Goal: Task Accomplishment & Management: Manage account settings

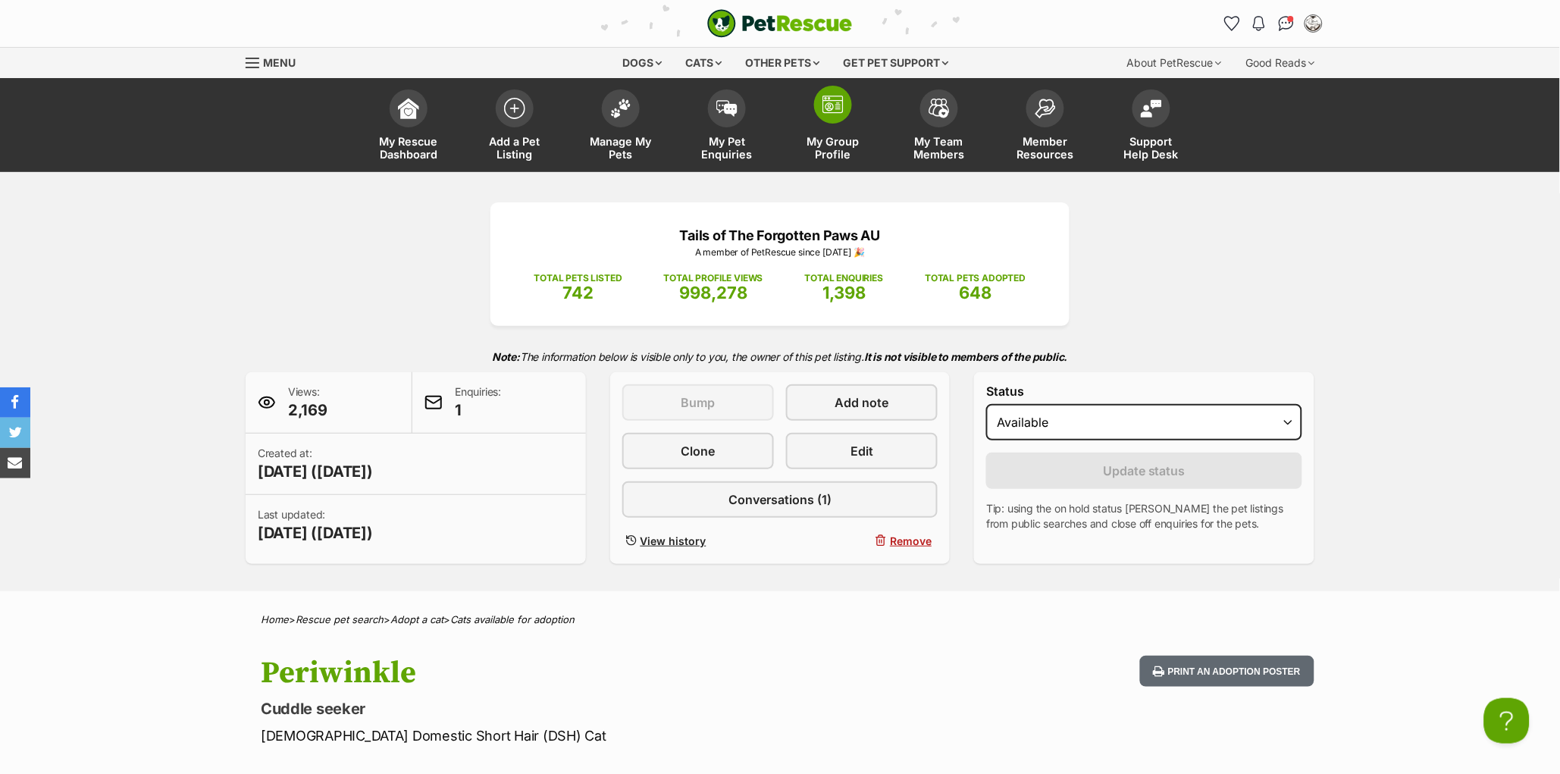
click at [833, 111] on img at bounding box center [832, 105] width 21 height 18
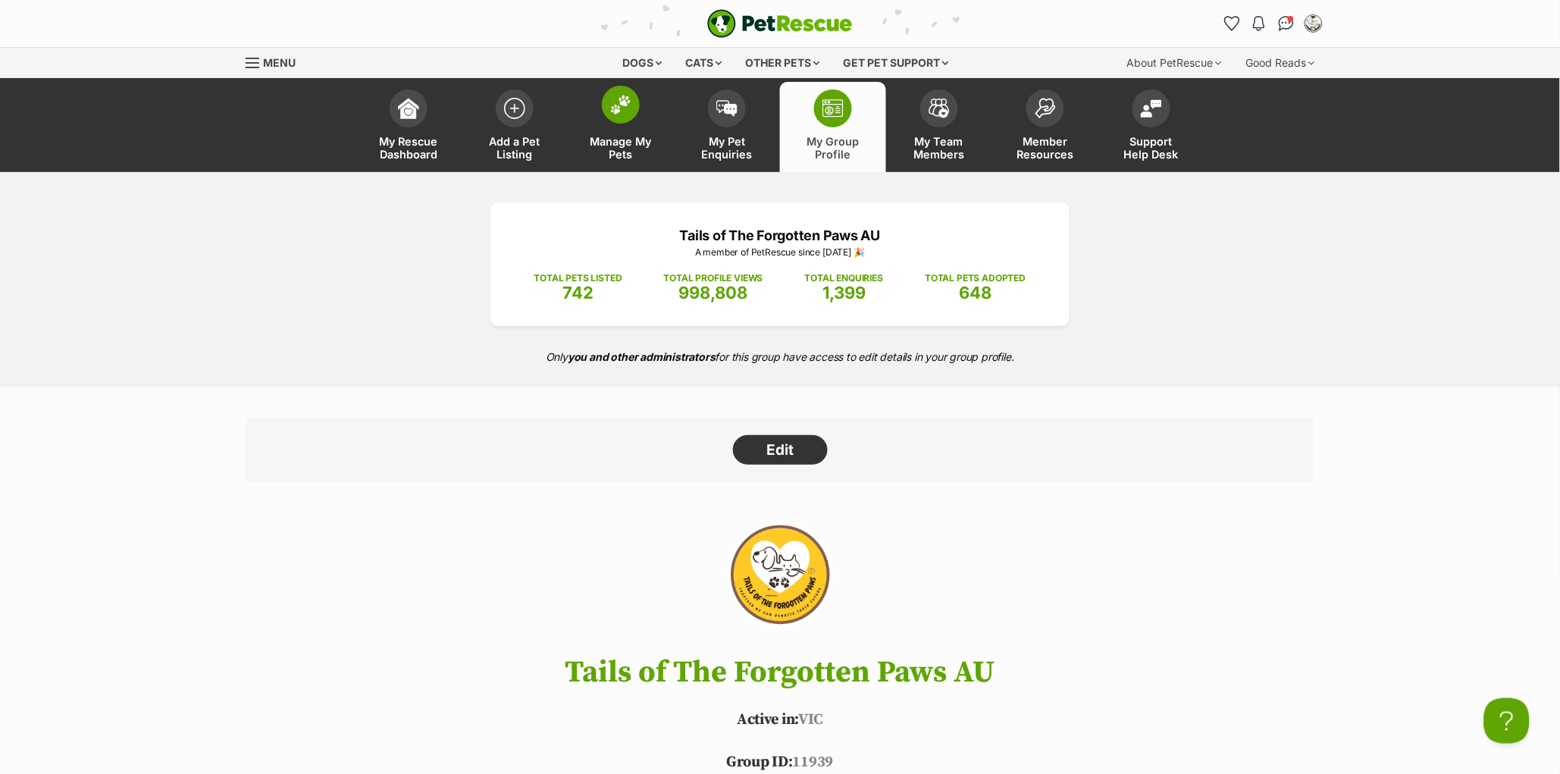
click at [618, 124] on link "Manage My Pets" at bounding box center [621, 127] width 106 height 90
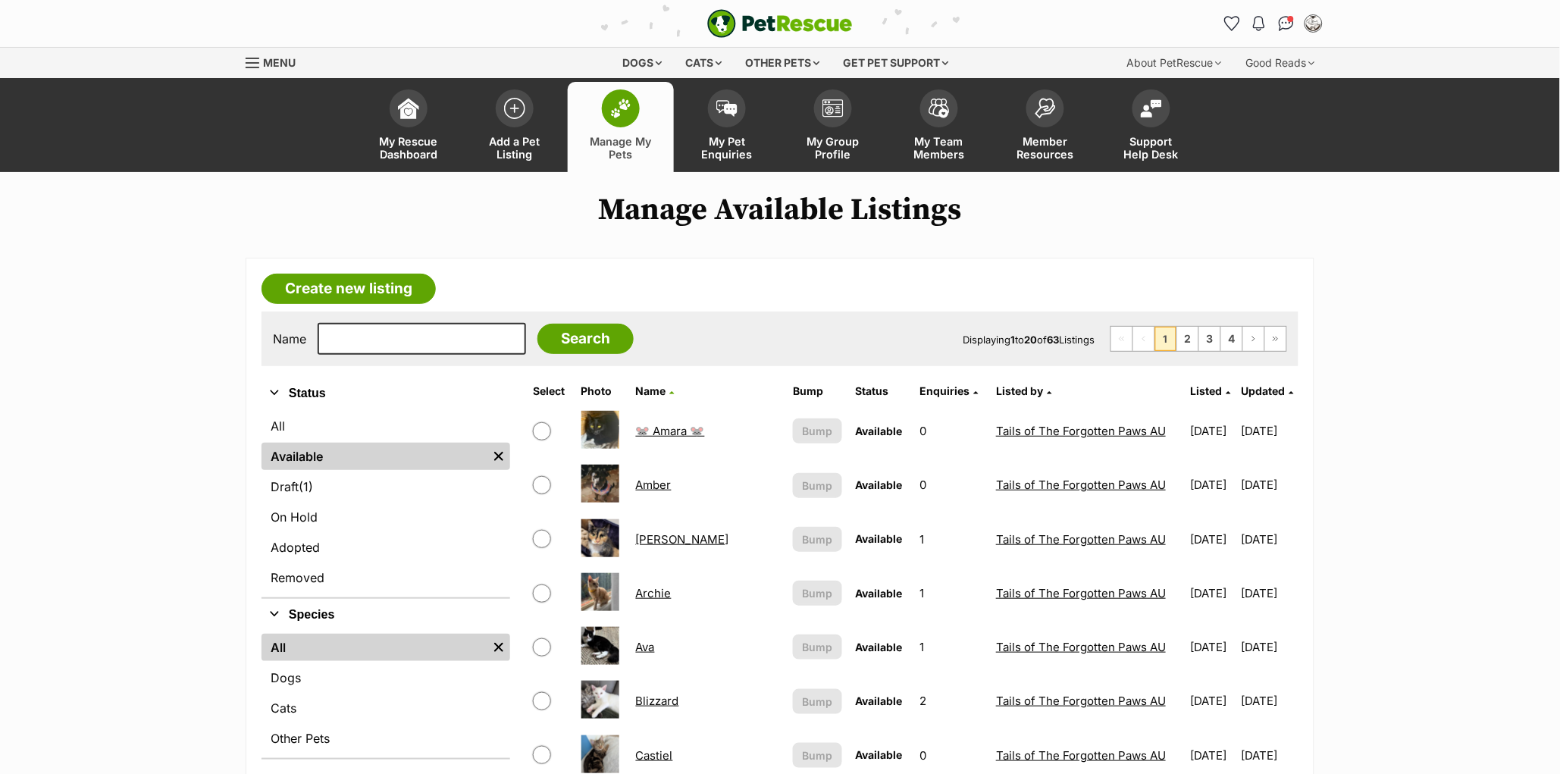
click at [1258, 386] on span "Updated" at bounding box center [1264, 390] width 44 height 13
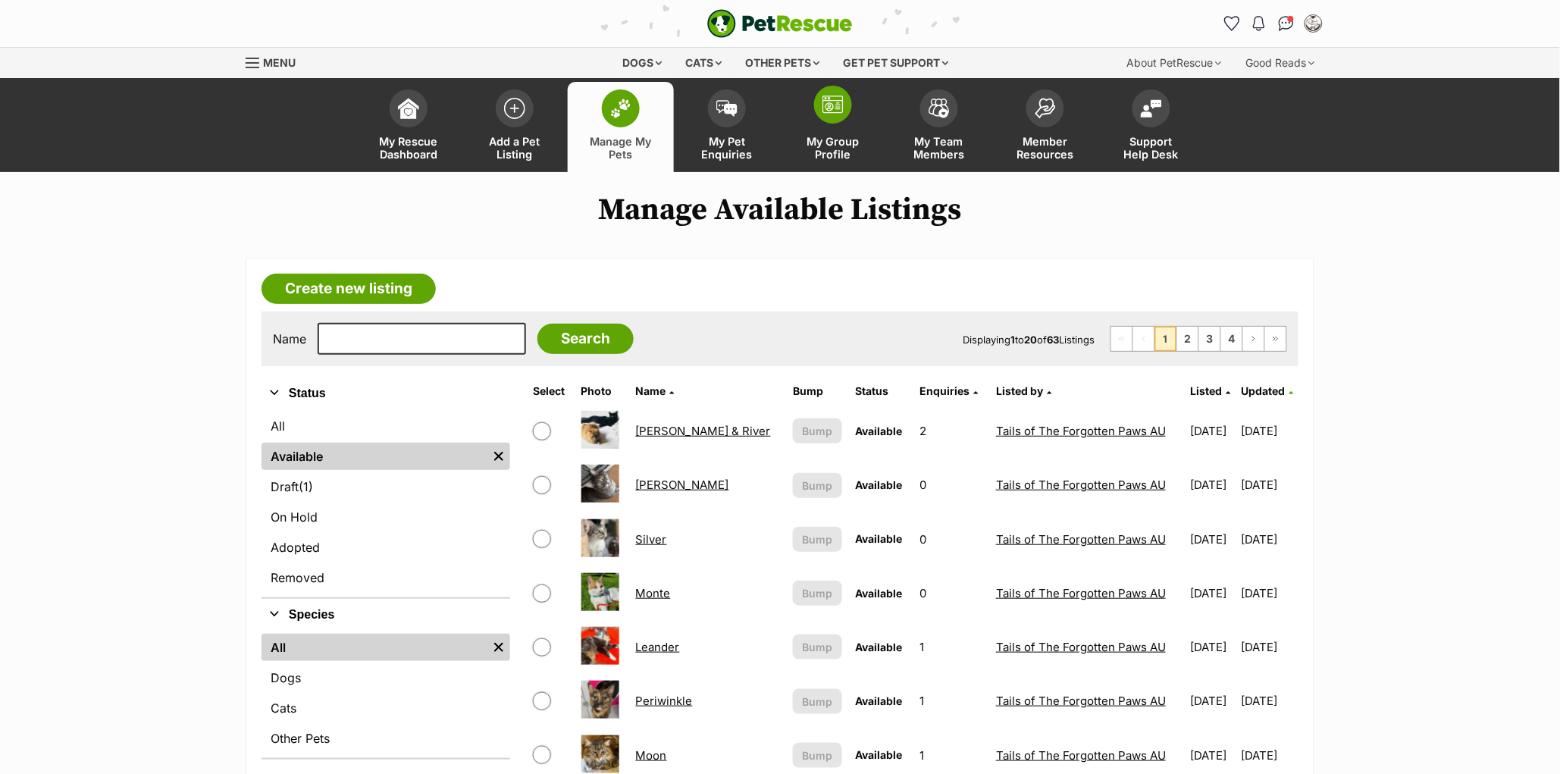
click at [844, 108] on span at bounding box center [833, 105] width 38 height 38
